Goal: Find specific page/section: Locate item on page

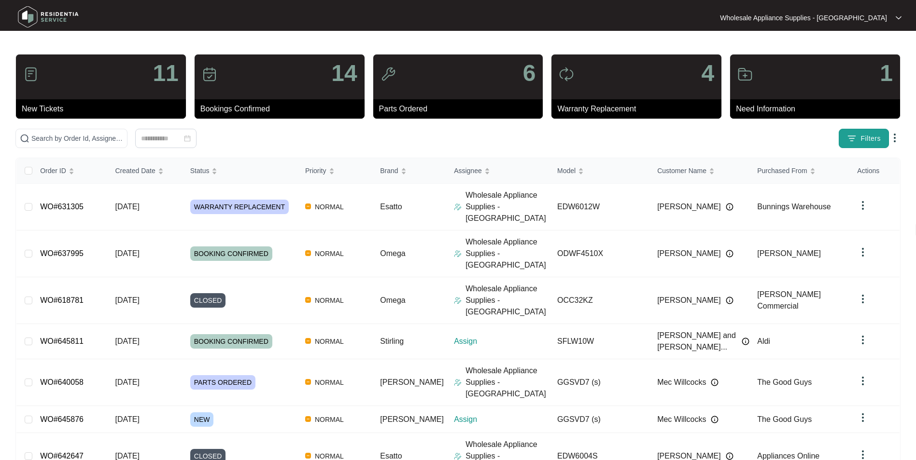
click at [849, 140] on img "button" at bounding box center [852, 139] width 10 height 10
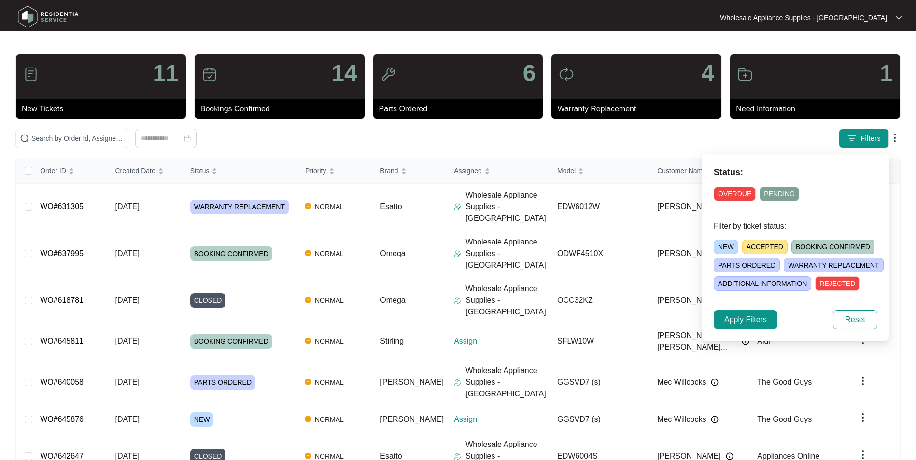
click at [732, 248] on span "NEW" at bounding box center [725, 247] width 25 height 14
click at [774, 318] on button "Apply Filters" at bounding box center [745, 319] width 64 height 19
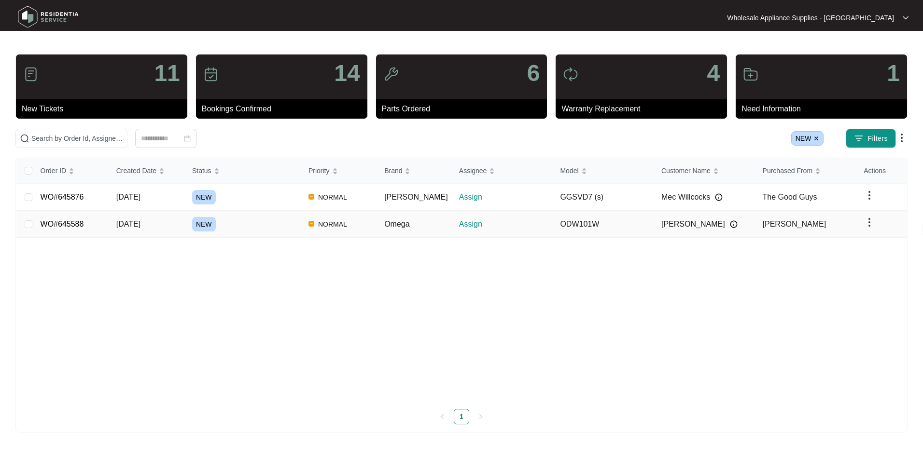
click at [130, 225] on span "[DATE]" at bounding box center [128, 224] width 24 height 8
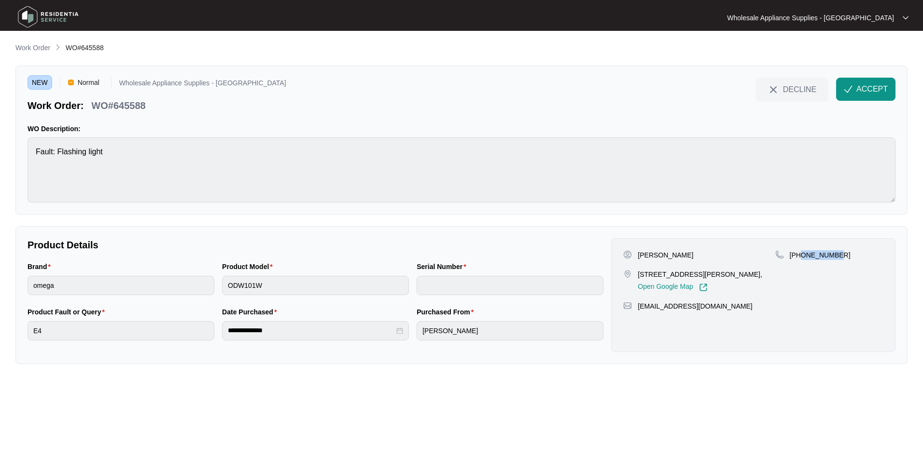
drag, startPoint x: 836, startPoint y: 255, endPoint x: 803, endPoint y: 255, distance: 33.8
click at [803, 255] on div "[PHONE_NUMBER]" at bounding box center [829, 256] width 108 height 10
copy p "422184247"
drag, startPoint x: 749, startPoint y: 305, endPoint x: 639, endPoint y: 311, distance: 109.7
click at [639, 311] on div "[EMAIL_ADDRESS][DOMAIN_NAME]" at bounding box center [753, 307] width 260 height 10
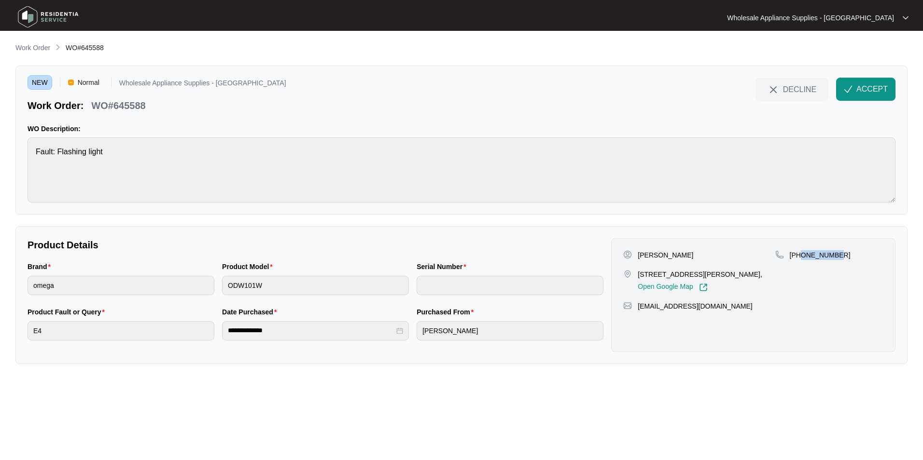
copy p "[EMAIL_ADDRESS][DOMAIN_NAME]"
click at [137, 109] on p "WO#645588" at bounding box center [118, 106] width 54 height 14
copy p "645588"
click at [222, 290] on div "Product Model ODW101W" at bounding box center [315, 284] width 195 height 45
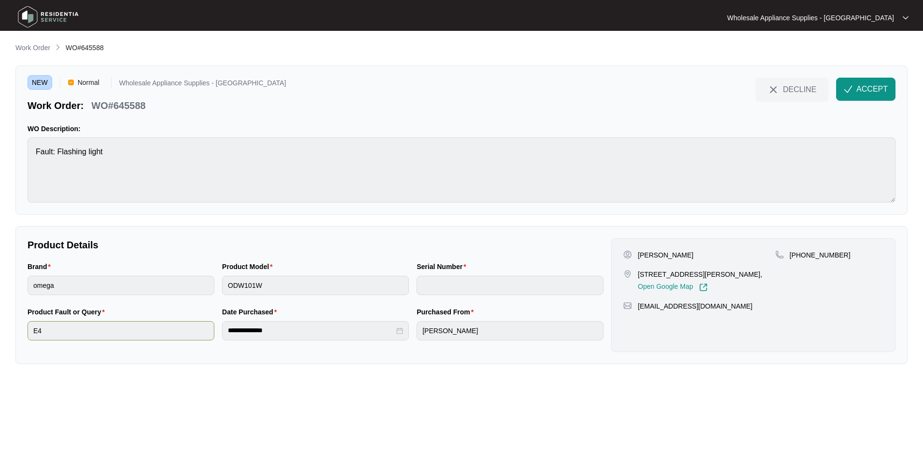
click at [204, 335] on div "**********" at bounding box center [316, 329] width 584 height 45
click at [858, 92] on span "ACCEPT" at bounding box center [871, 90] width 31 height 12
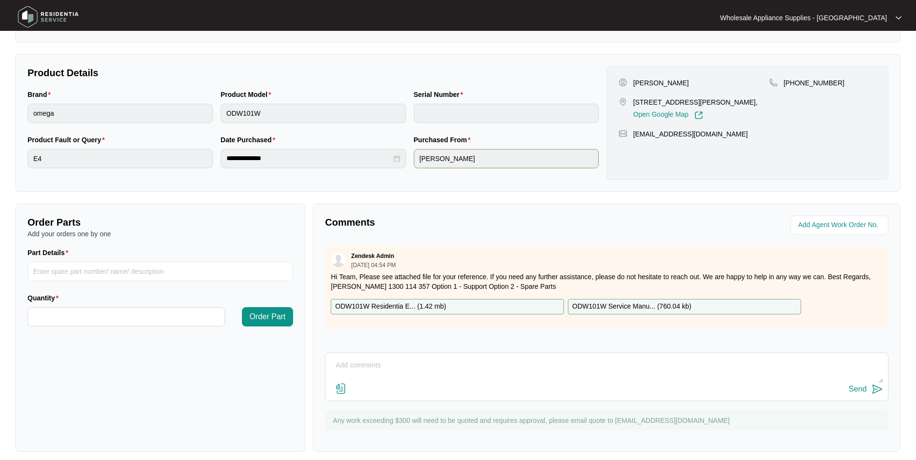
scroll to position [180, 0]
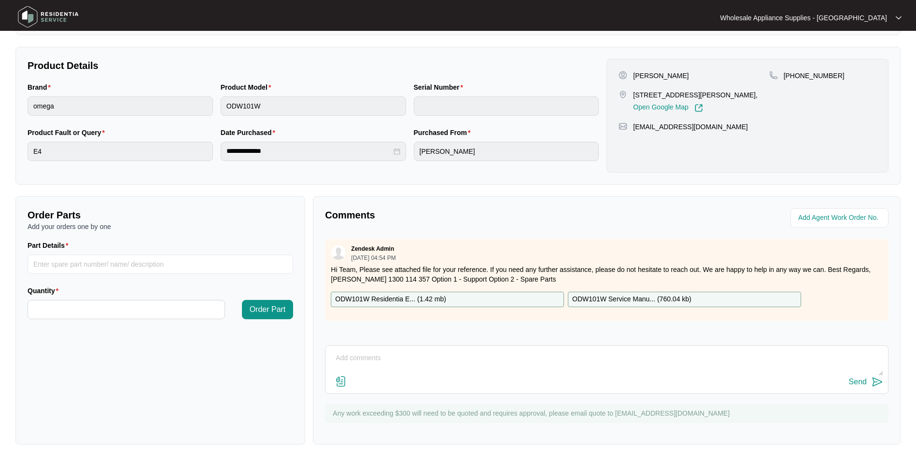
click at [453, 296] on div "ODW101W Residentia E... ( 1.42 mb )" at bounding box center [447, 299] width 233 height 15
click at [566, 29] on div at bounding box center [458, 17] width 440 height 29
drag, startPoint x: 36, startPoint y: 19, endPoint x: 31, endPoint y: 22, distance: 5.6
click at [36, 20] on img at bounding box center [48, 16] width 68 height 29
